Goal: Ask a question

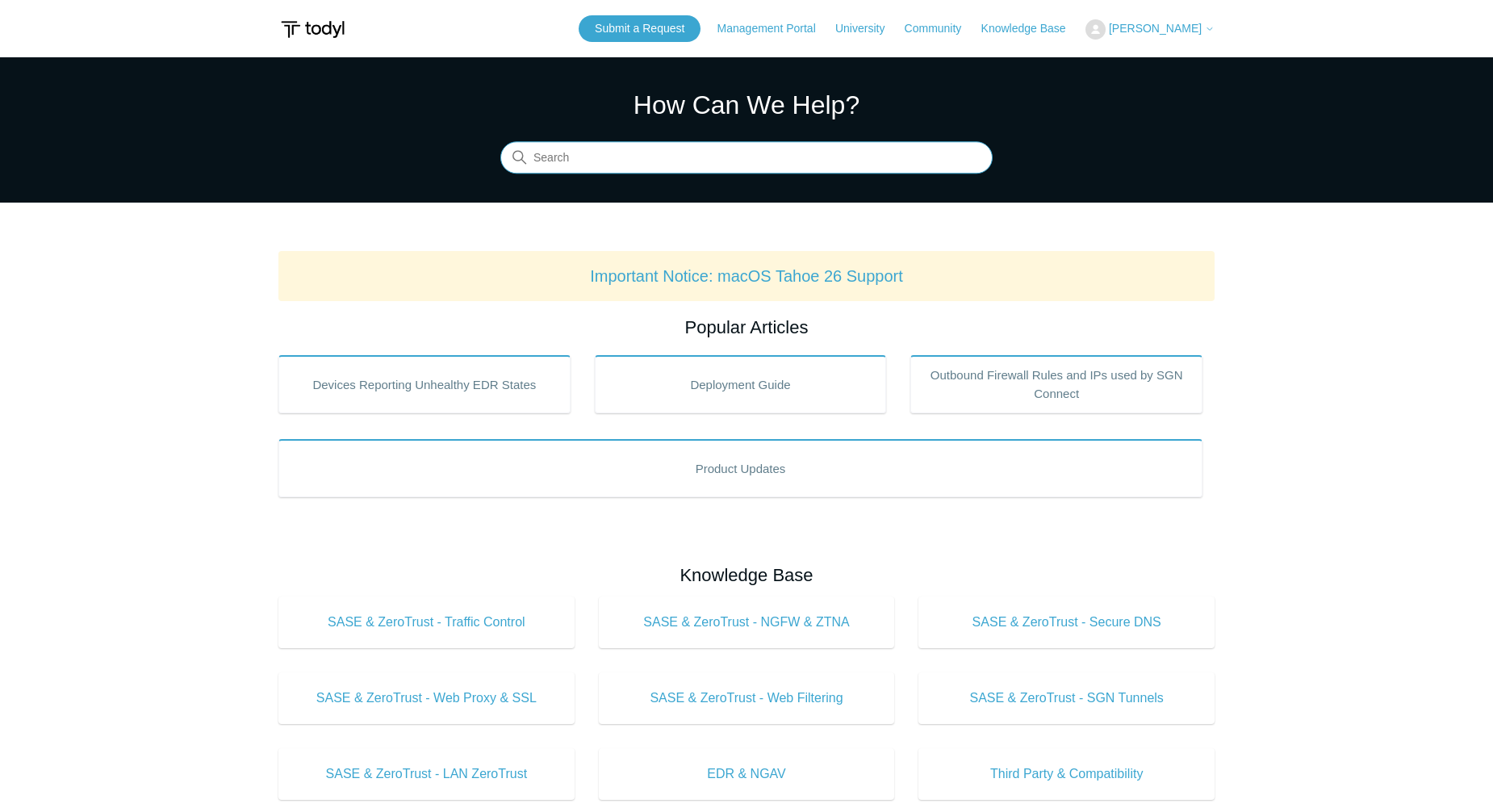
click at [631, 155] on input "Search" at bounding box center [746, 158] width 492 height 33
type input "export agents to csv"
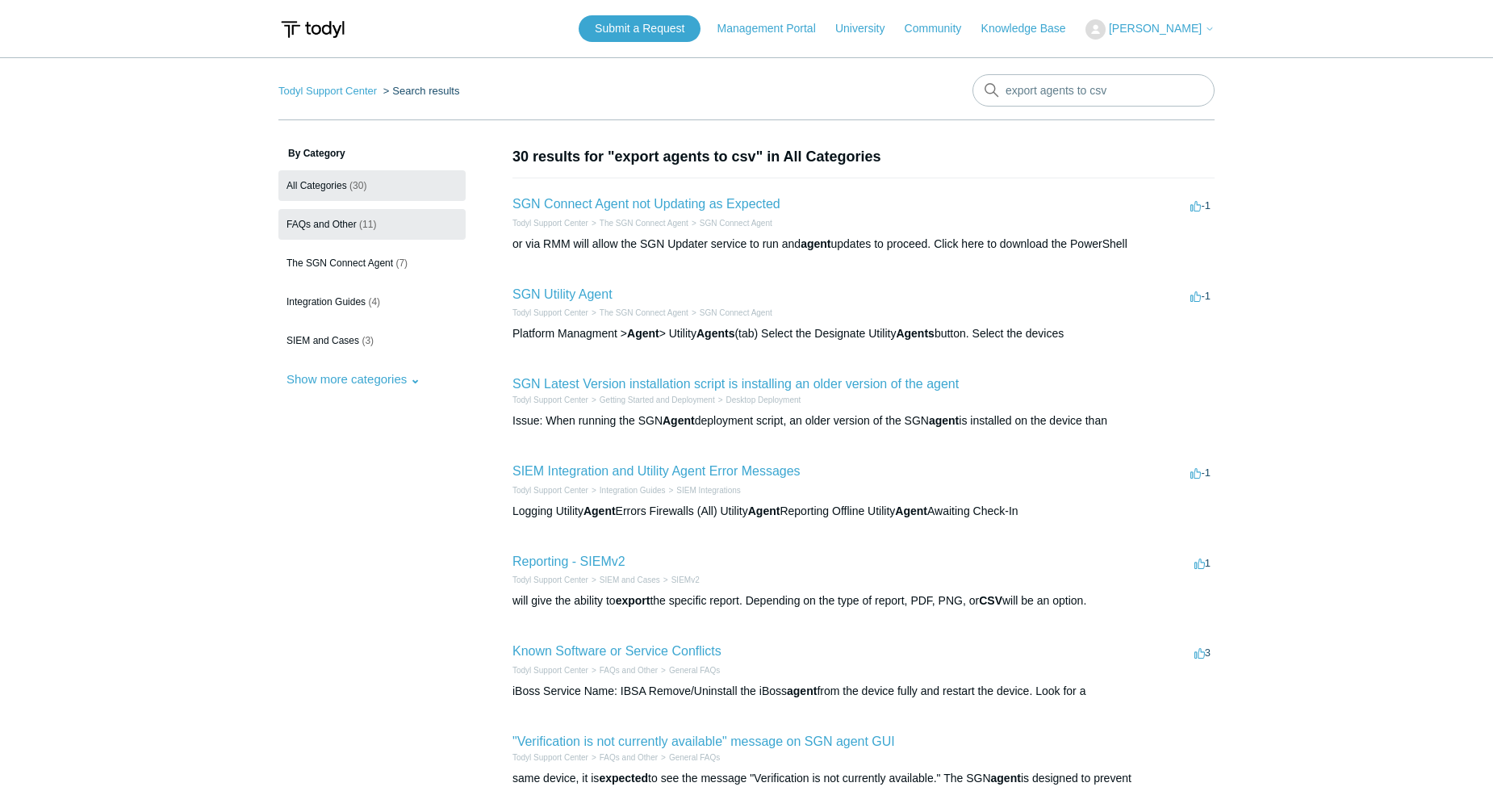
click at [378, 223] on link "FAQs and Other (11)" at bounding box center [372, 224] width 187 height 31
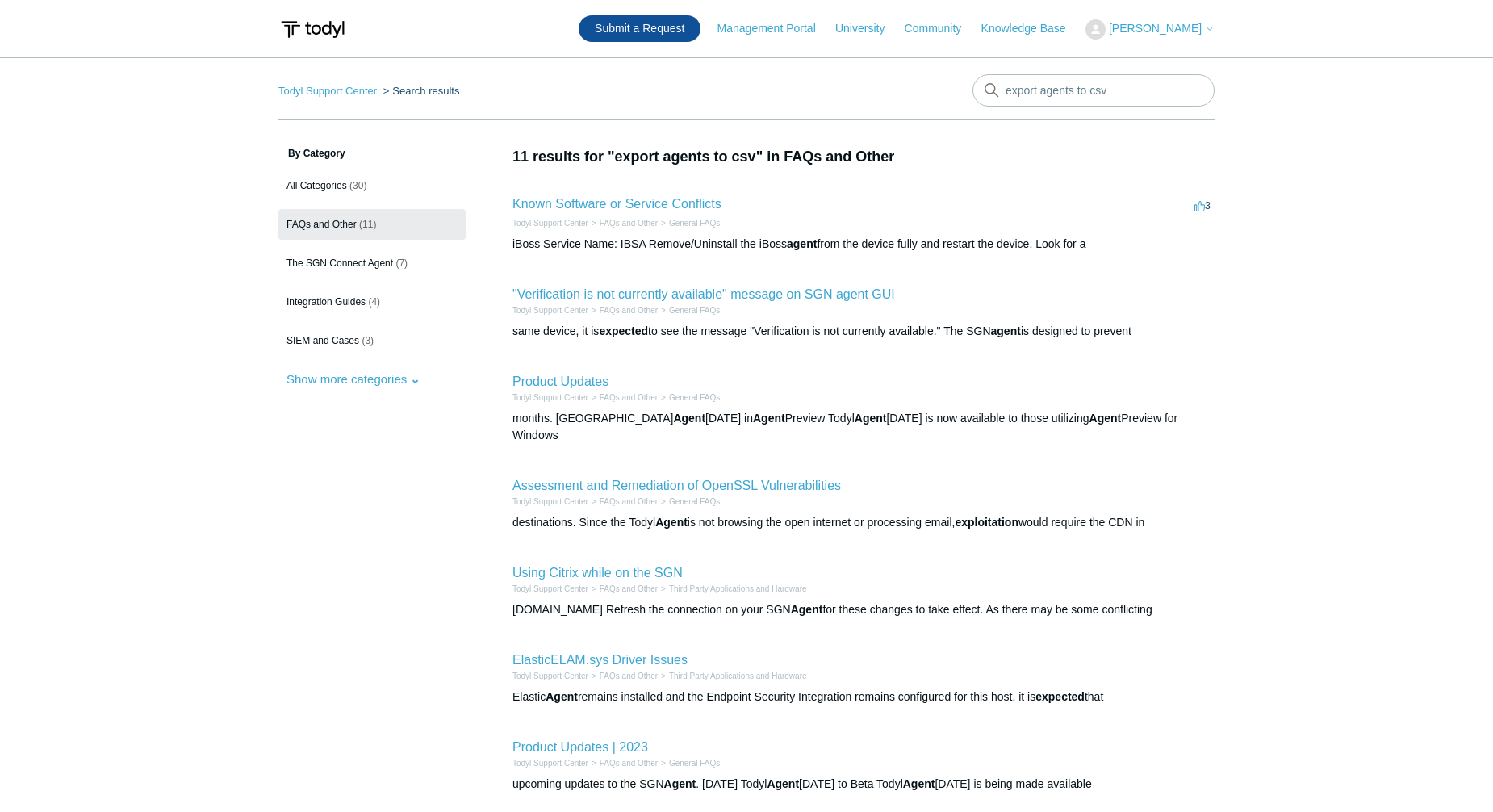
click at [687, 29] on link "Submit a Request" at bounding box center [640, 28] width 122 height 27
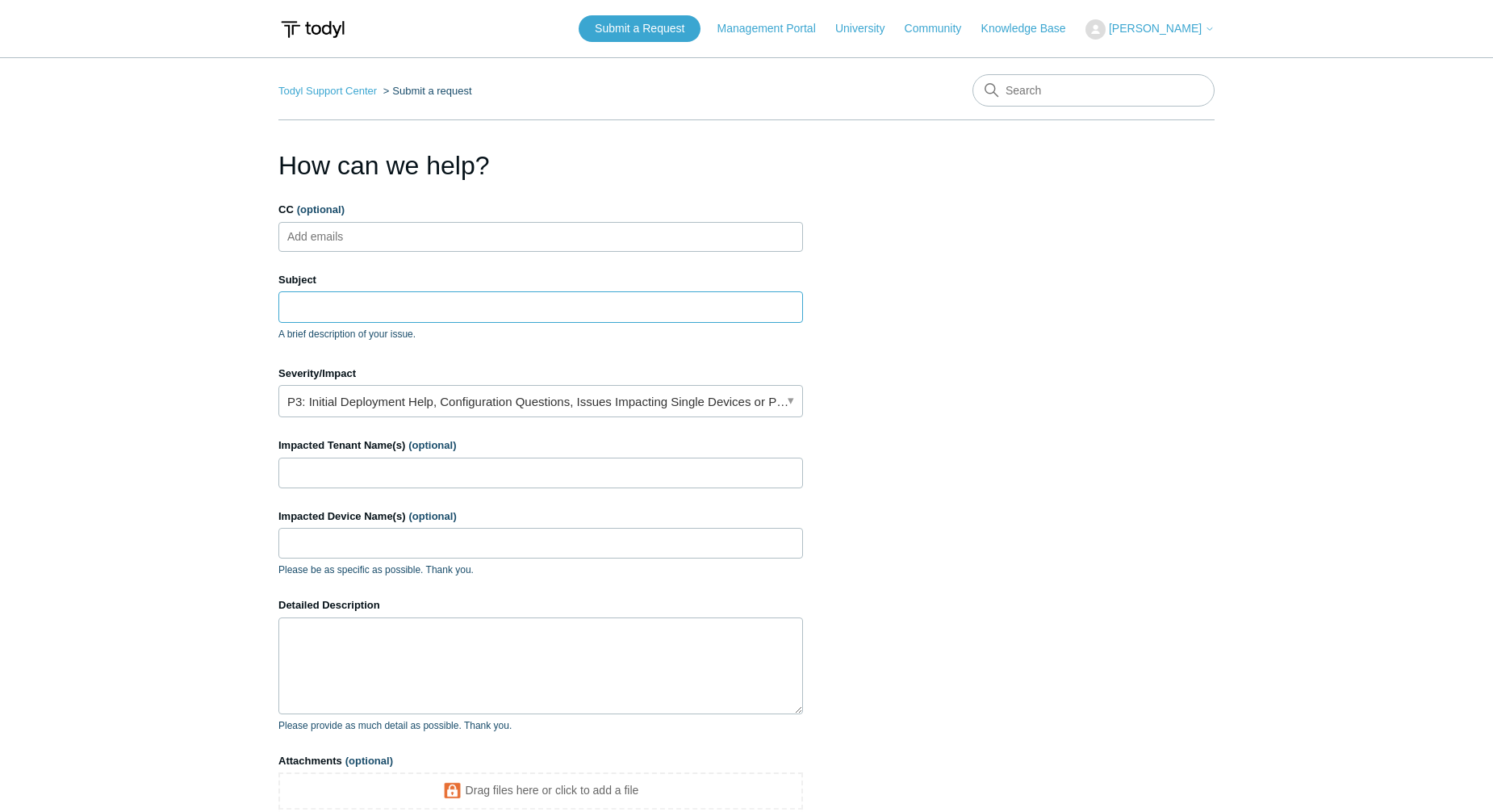
click at [403, 307] on input "Subject" at bounding box center [541, 307] width 525 height 31
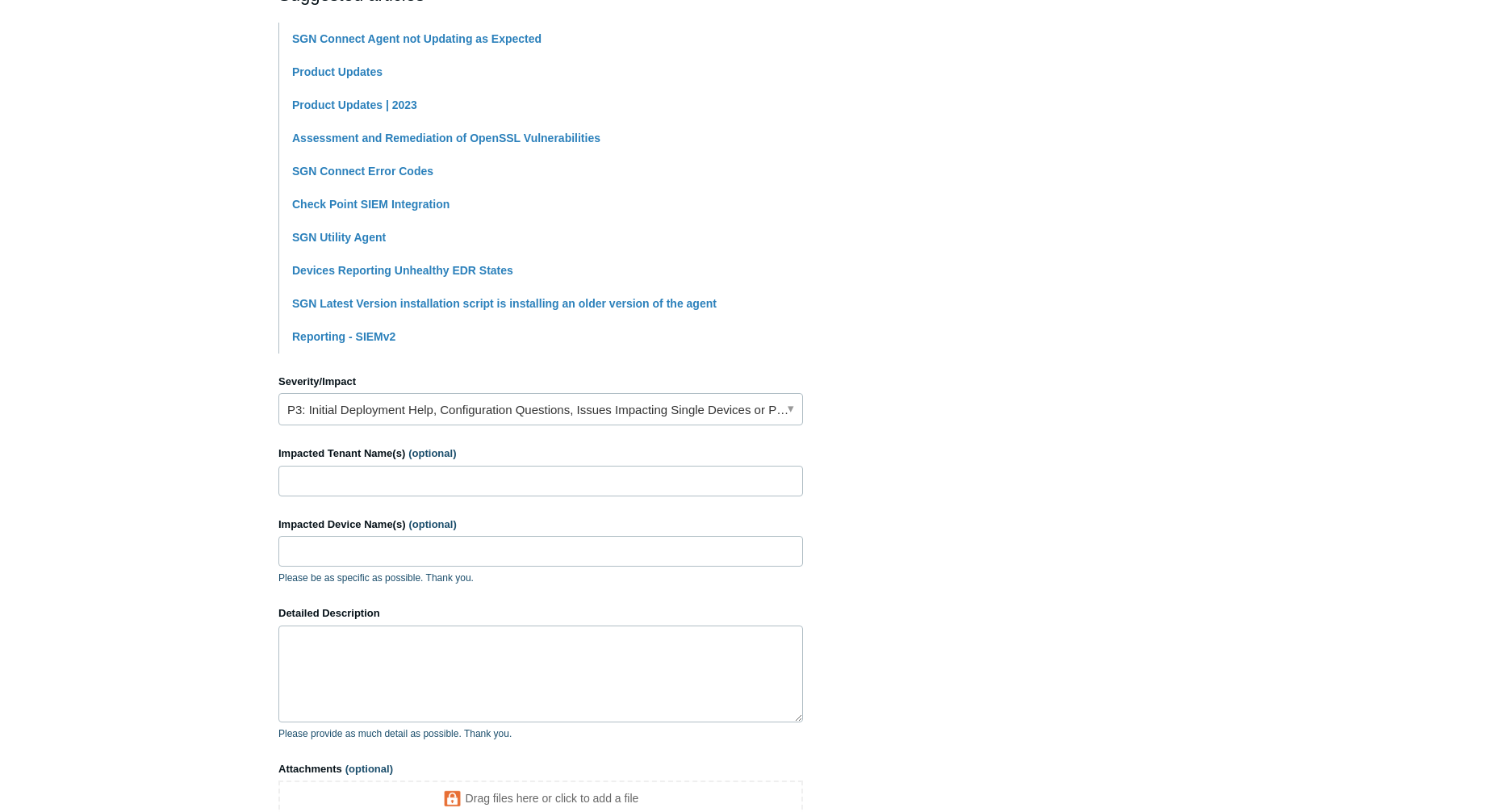
scroll to position [403, 0]
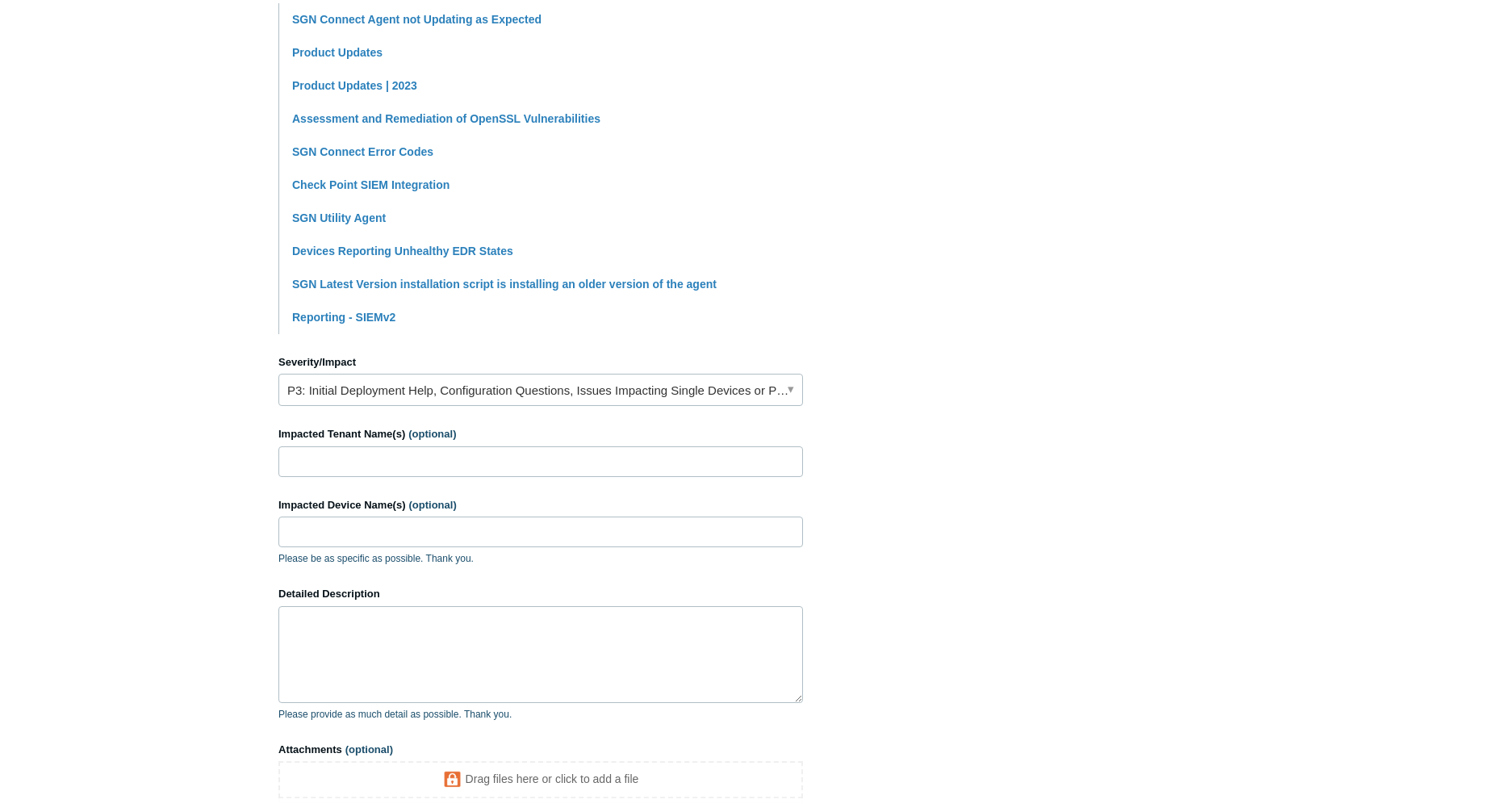
type input "Export agents to csv"
click at [472, 398] on link "P3: Initial Deployment Help, Configuration Questions, Issues Impacting Single D…" at bounding box center [541, 389] width 525 height 33
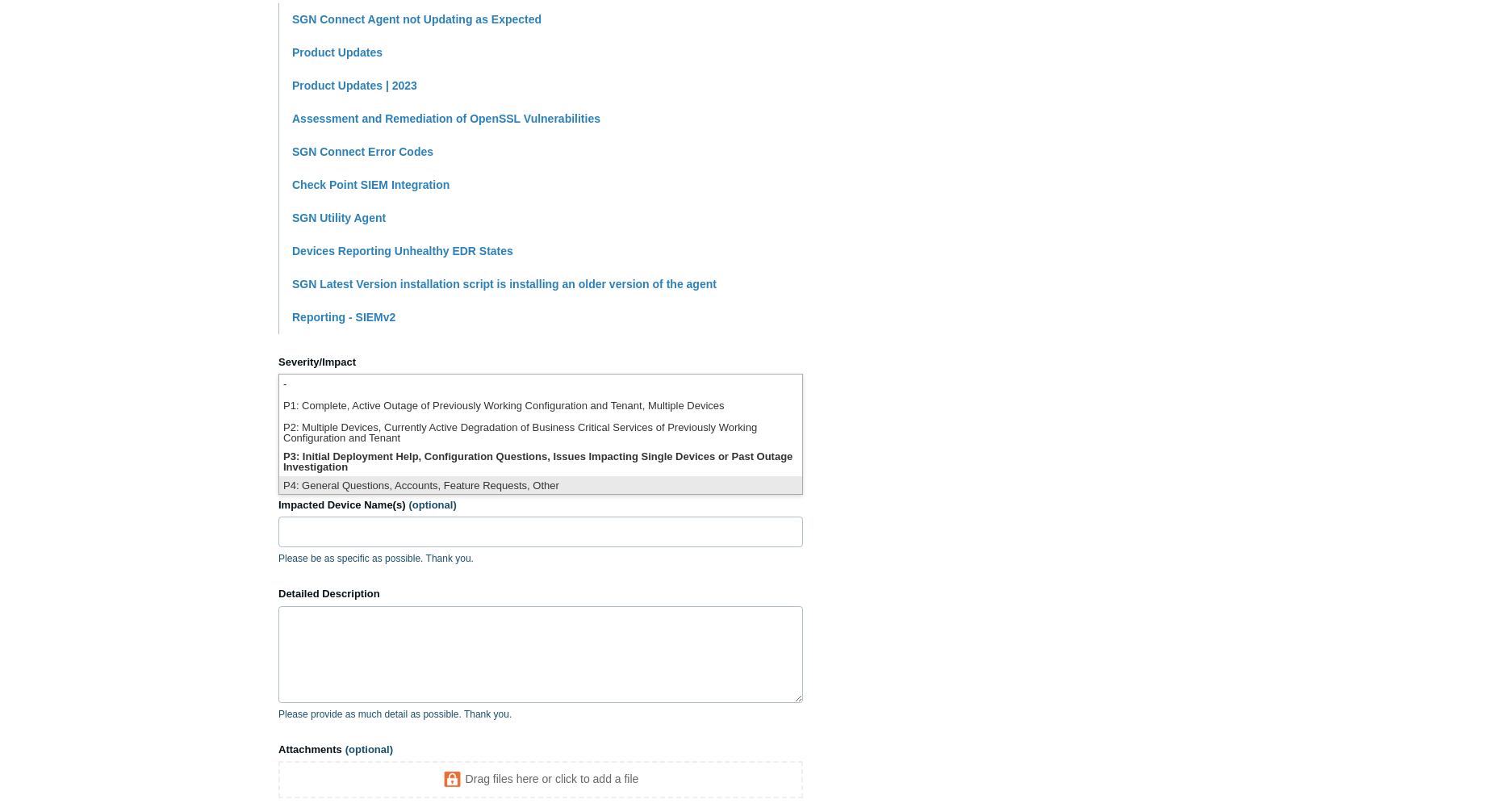
scroll to position [4, 0]
click at [471, 480] on li "P4: General Questions, Accounts, Feature Requests, Other" at bounding box center [541, 483] width 523 height 22
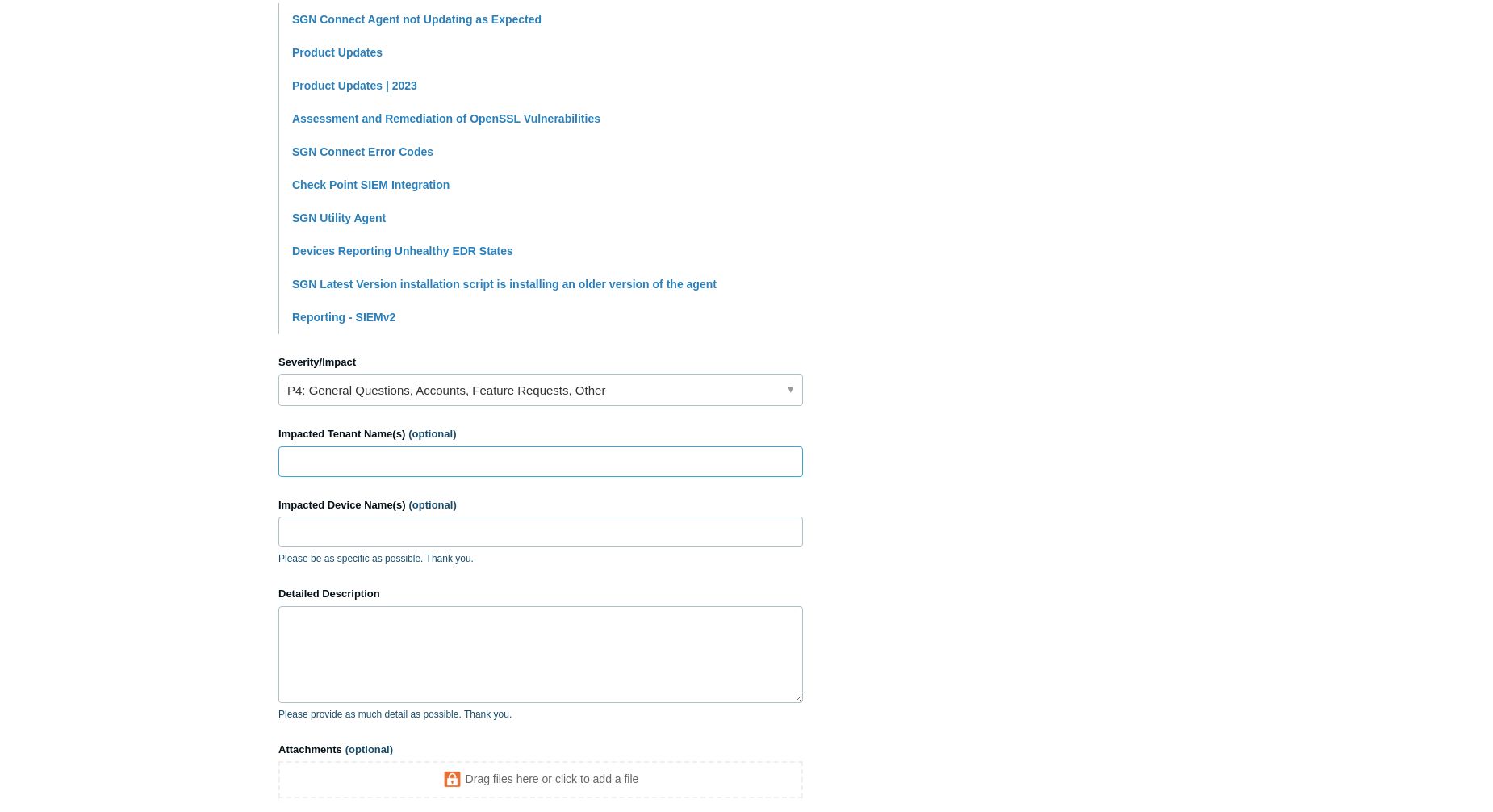
click at [427, 463] on input "Impacted Tenant Name(s) (optional)" at bounding box center [541, 461] width 525 height 31
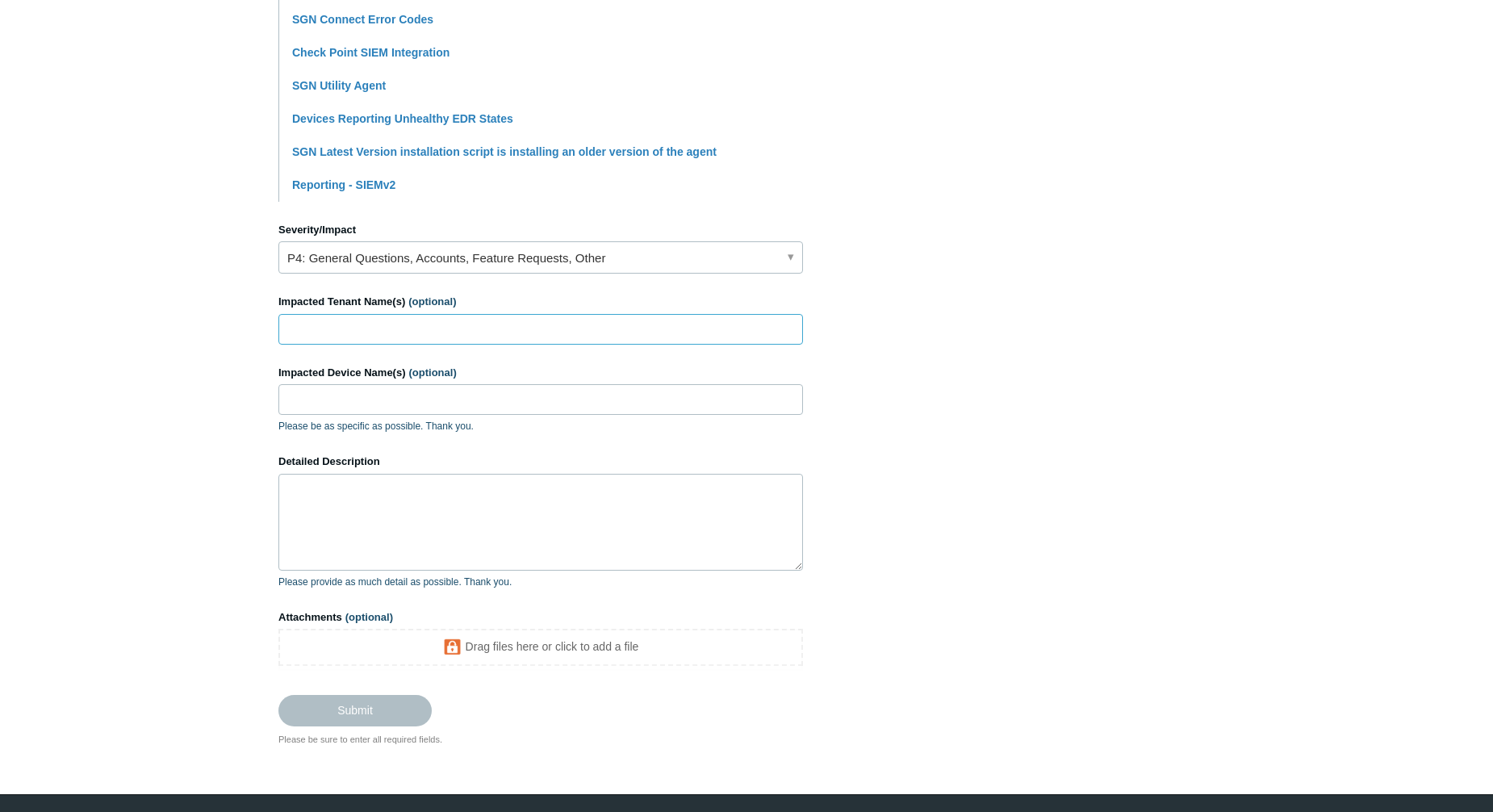
scroll to position [565, 0]
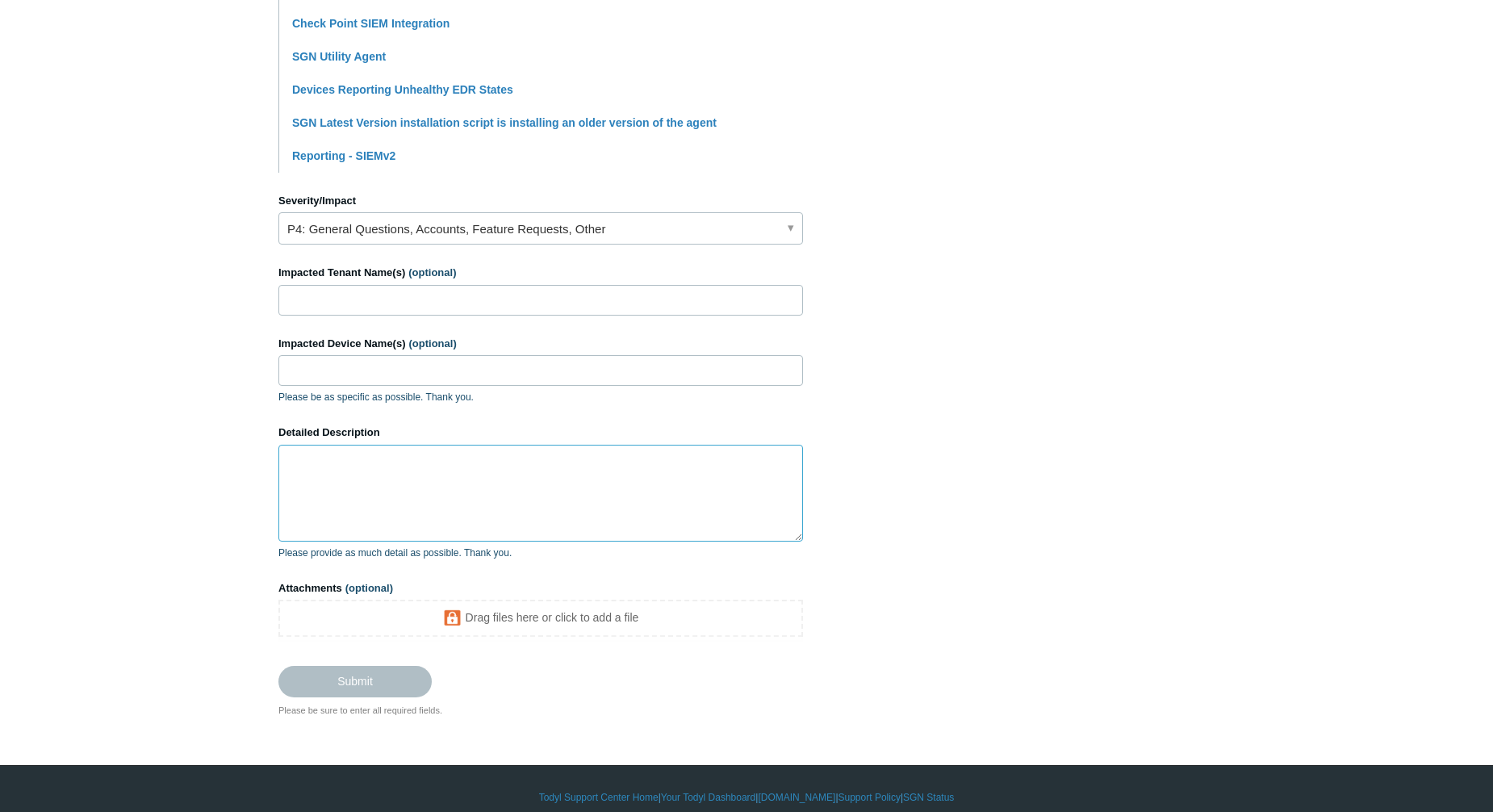
click at [350, 479] on textarea "Detailed Description" at bounding box center [541, 493] width 525 height 97
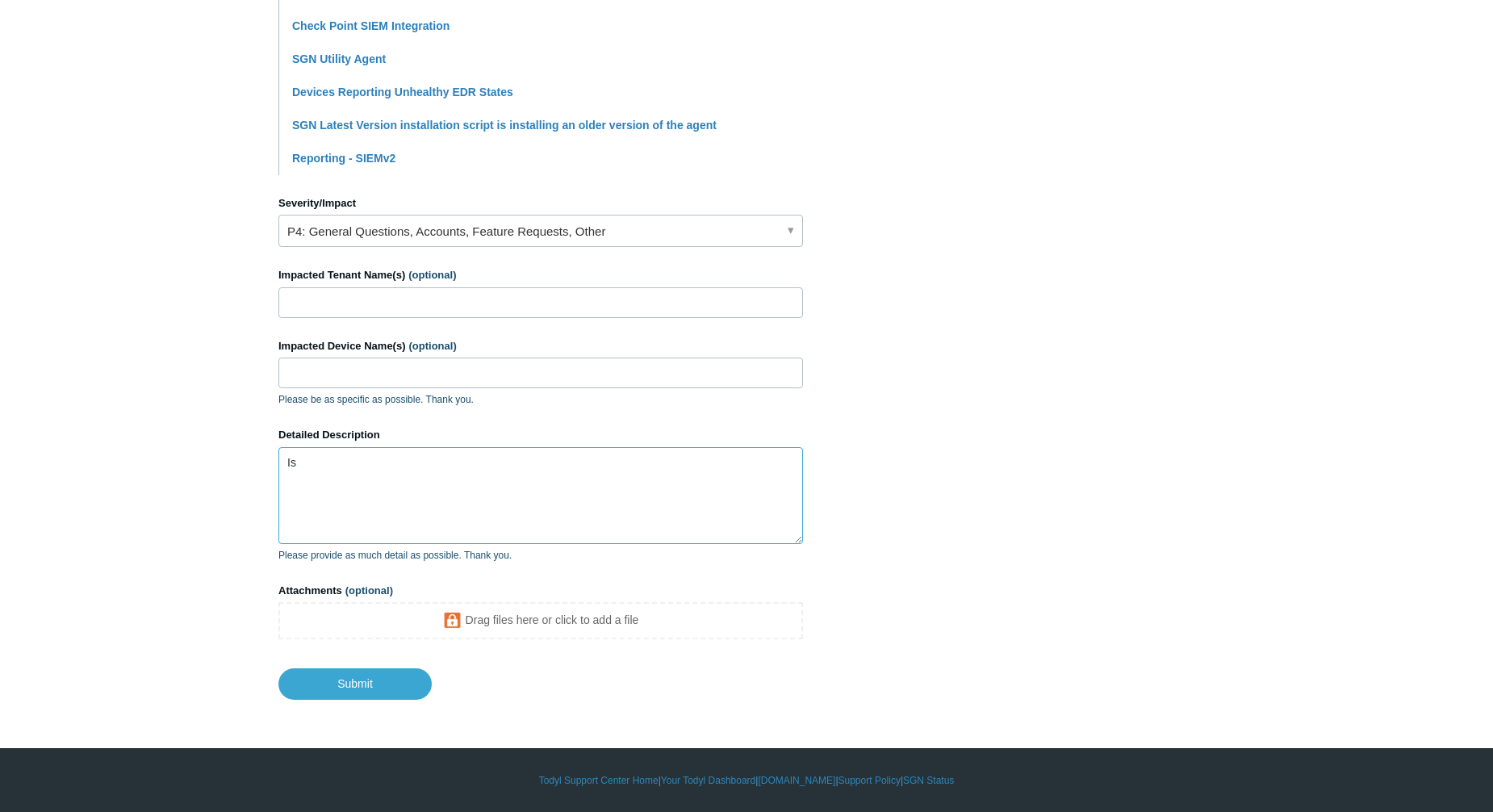
scroll to position [562, 0]
click at [548, 475] on textarea "Is there a way to export a list of agents to a csv file? I'm trying to reconcil…" at bounding box center [541, 495] width 525 height 97
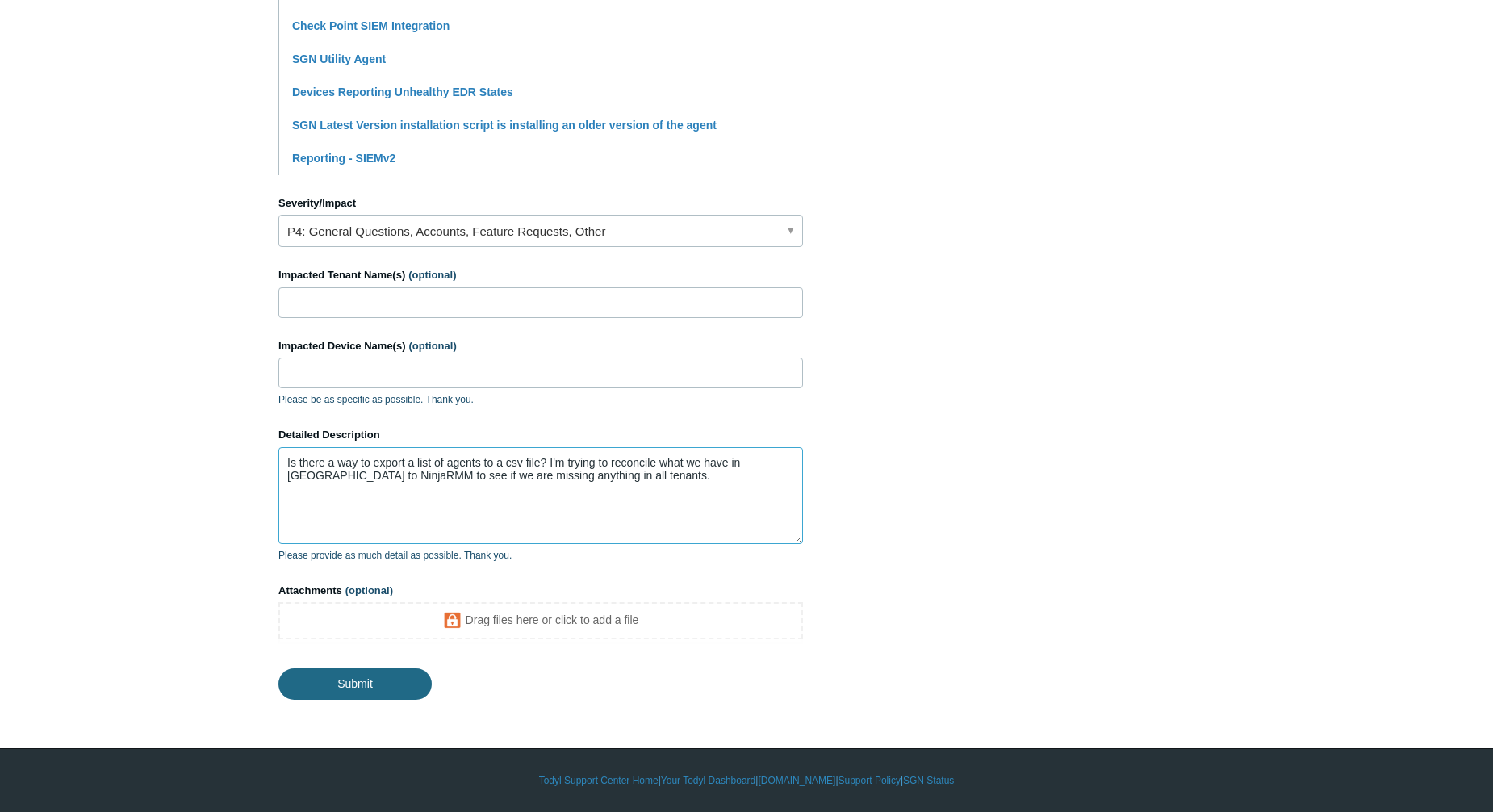
type textarea "Is there a way to export a list of agents to a csv file? I'm trying to reconcil…"
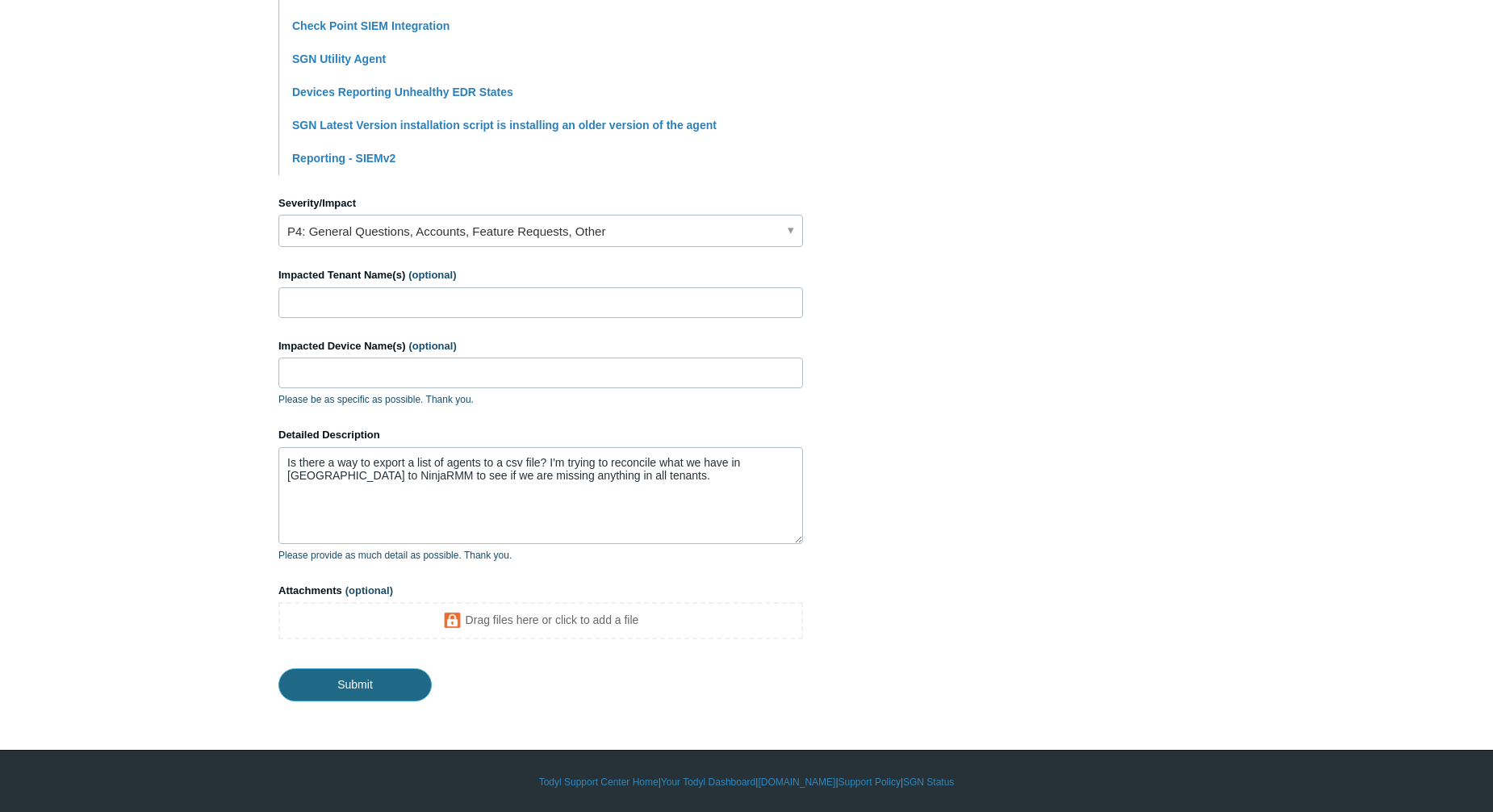
click at [363, 679] on input "Submit" at bounding box center [355, 684] width 154 height 33
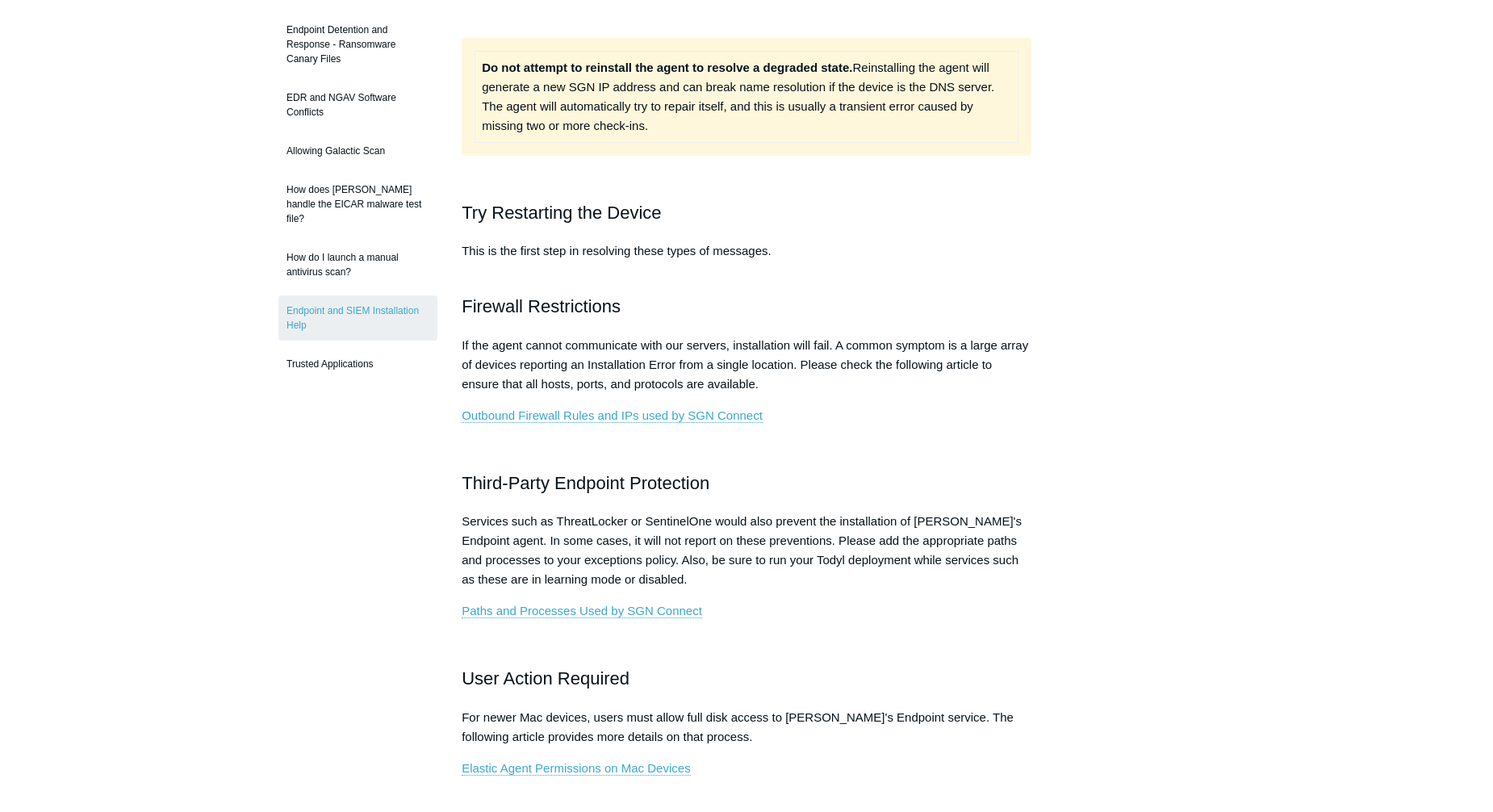
scroll to position [403, 0]
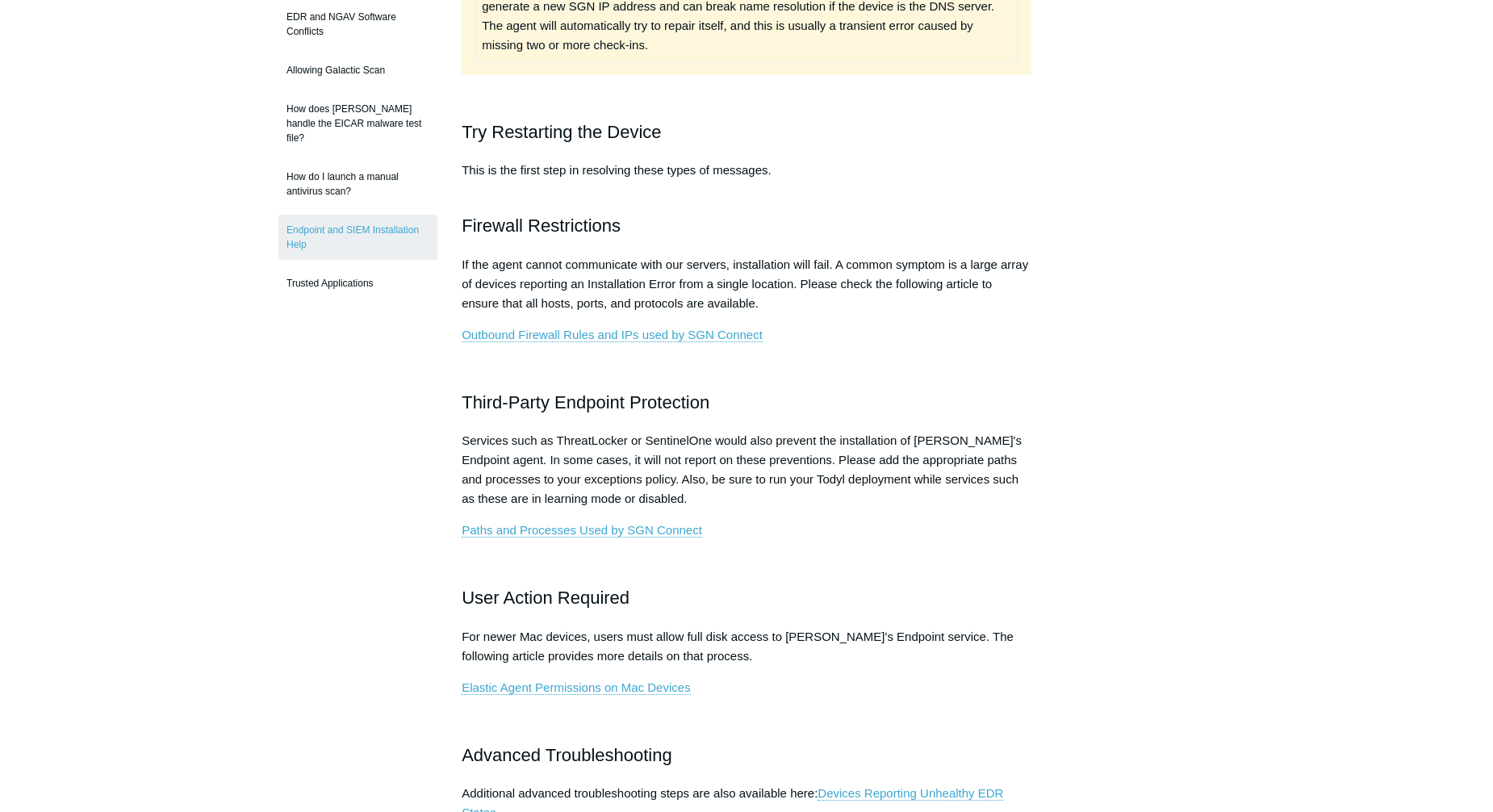
click at [886, 256] on p "If the agent cannot communicate with our servers, installation will fail. A com…" at bounding box center [747, 284] width 570 height 58
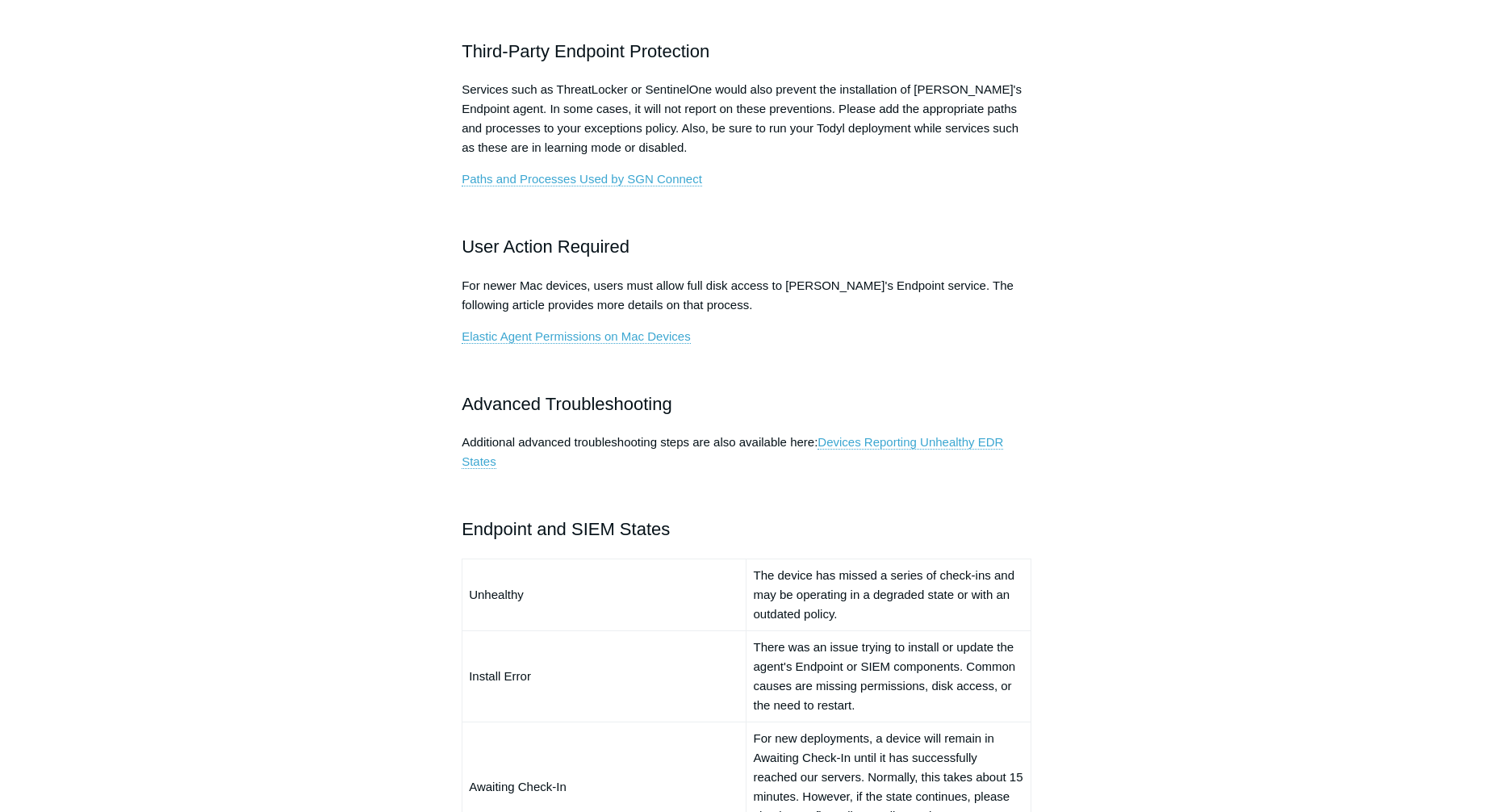
scroll to position [726, 0]
